Goal: Information Seeking & Learning: Learn about a topic

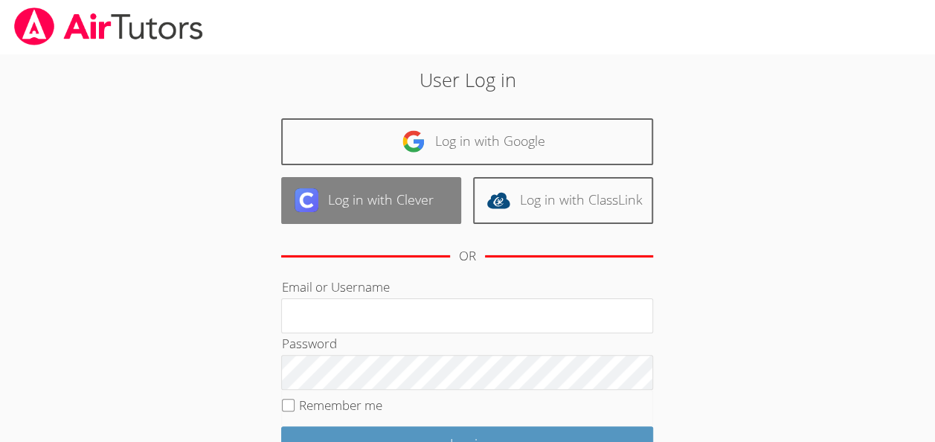
click at [315, 205] on img at bounding box center [307, 200] width 24 height 24
click at [358, 190] on link "Log in with Clever" at bounding box center [371, 200] width 180 height 47
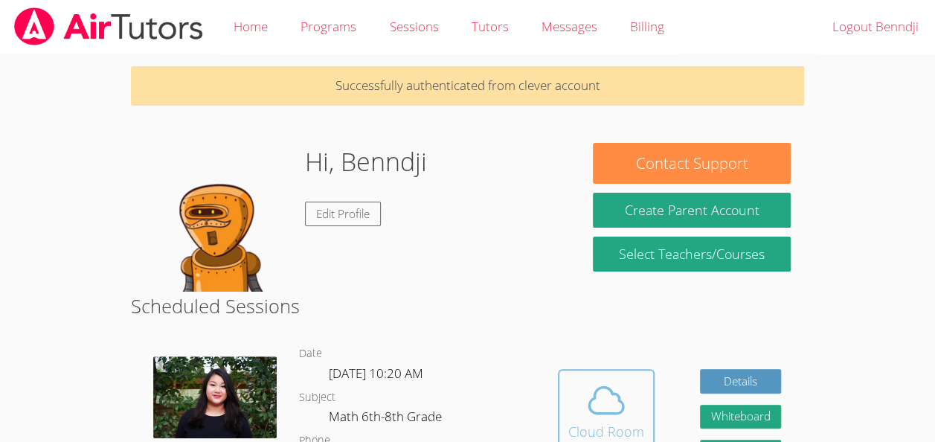
click at [593, 400] on icon at bounding box center [606, 400] width 42 height 42
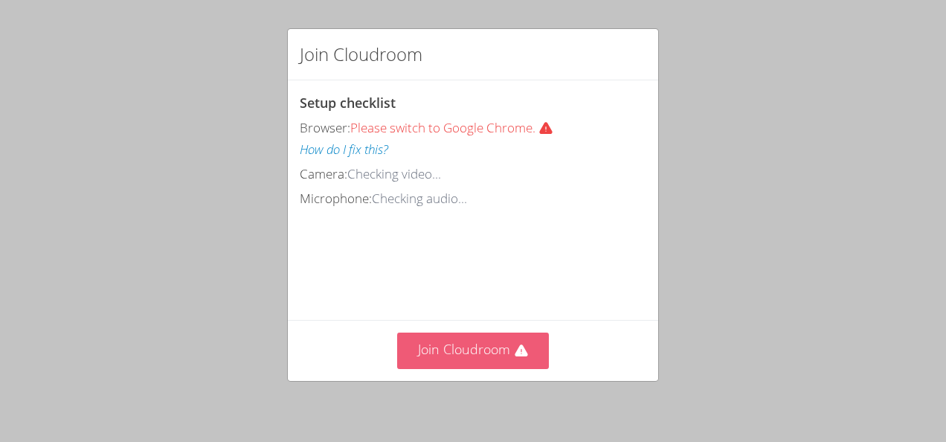
click at [454, 367] on button "Join Cloudroom" at bounding box center [473, 350] width 152 height 36
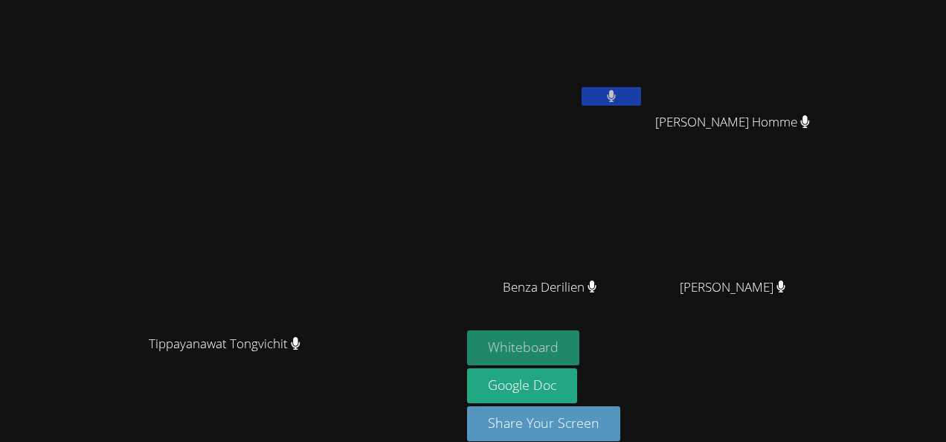
click at [579, 354] on button "Whiteboard" at bounding box center [523, 347] width 112 height 35
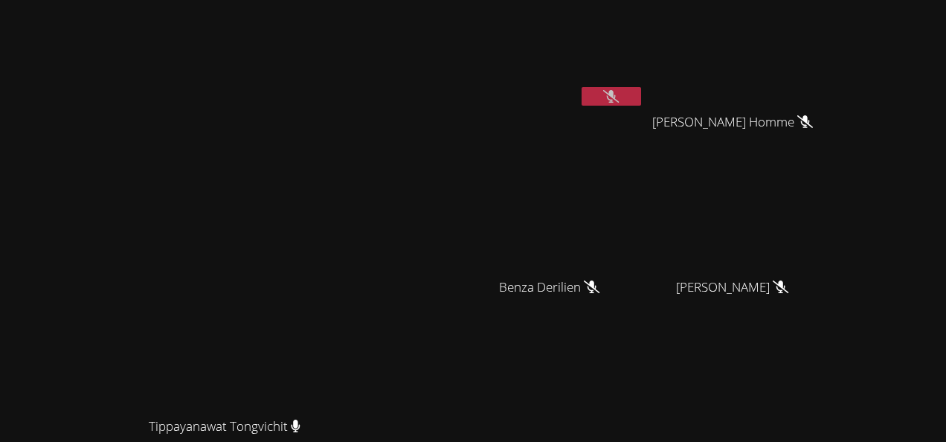
click at [619, 100] on icon at bounding box center [611, 96] width 16 height 13
click at [641, 104] on button at bounding box center [611, 96] width 59 height 19
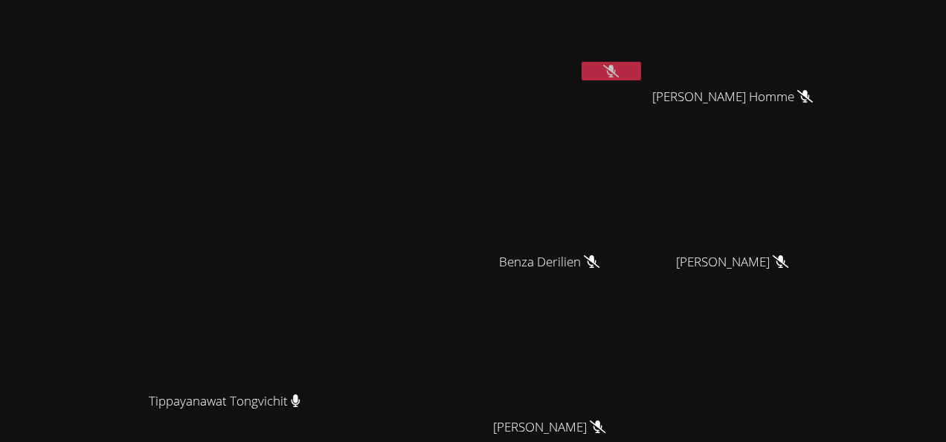
scroll to position [22, 0]
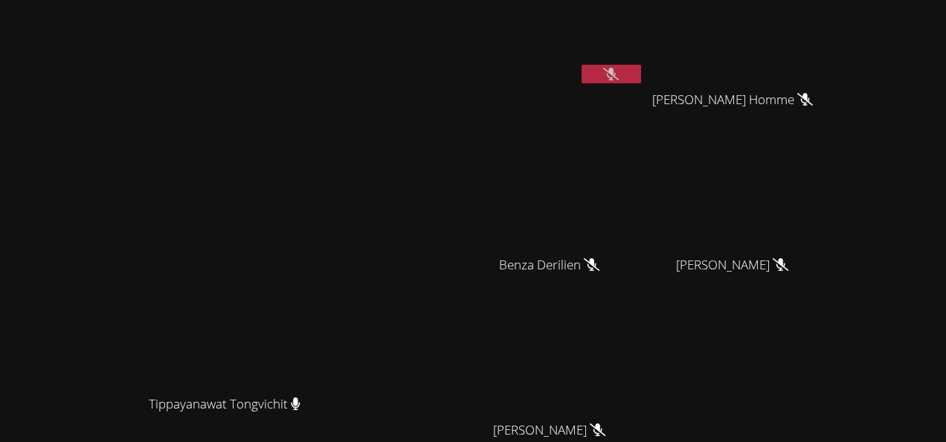
click at [619, 68] on icon at bounding box center [611, 74] width 16 height 13
click at [641, 70] on button at bounding box center [611, 74] width 59 height 19
click at [619, 73] on icon at bounding box center [611, 74] width 16 height 13
click at [641, 67] on button at bounding box center [611, 74] width 59 height 19
click at [641, 83] on div at bounding box center [611, 76] width 59 height 22
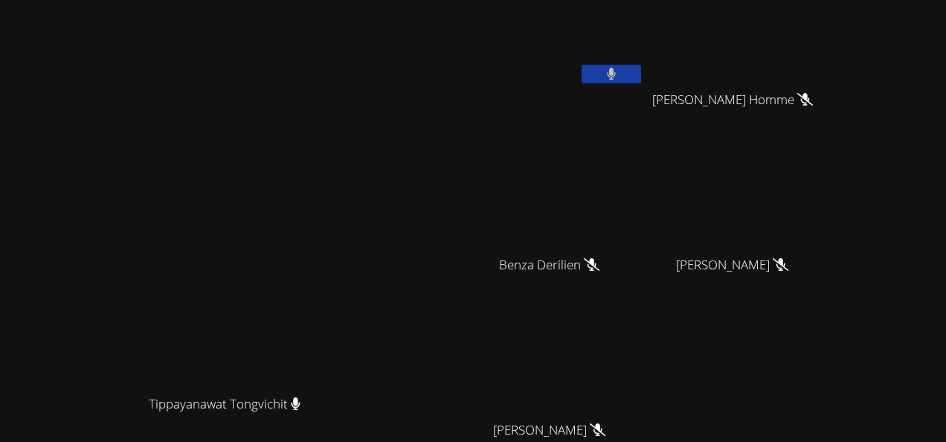
click at [641, 80] on button at bounding box center [611, 74] width 59 height 19
click at [619, 72] on icon at bounding box center [611, 74] width 16 height 13
click at [619, 77] on icon at bounding box center [611, 74] width 16 height 13
click at [641, 71] on button at bounding box center [611, 74] width 59 height 19
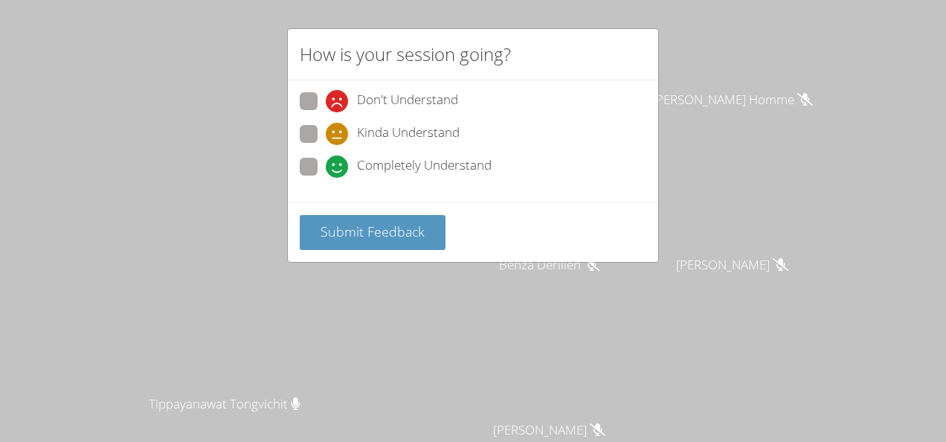
click at [336, 138] on icon at bounding box center [337, 134] width 22 height 22
click at [336, 138] on input "Kinda Understand" at bounding box center [332, 131] width 13 height 13
radio input "true"
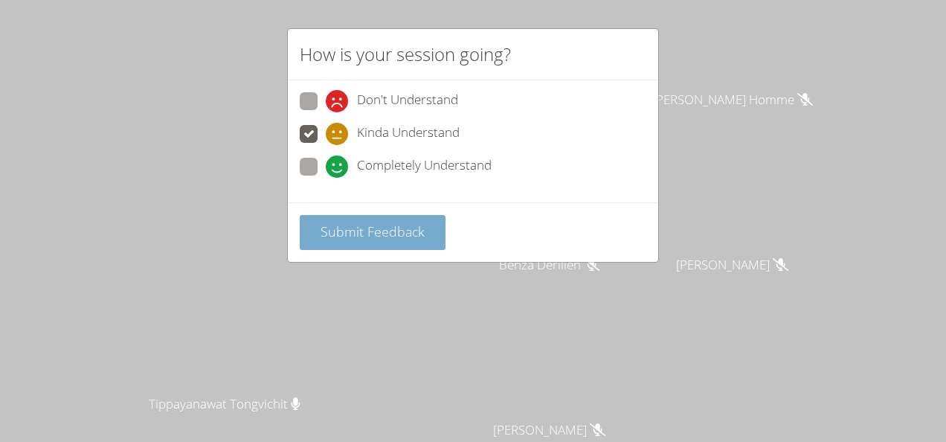
click at [345, 225] on span "Submit Feedback" at bounding box center [373, 231] width 104 height 18
